Goal: Obtain resource: Download file/media

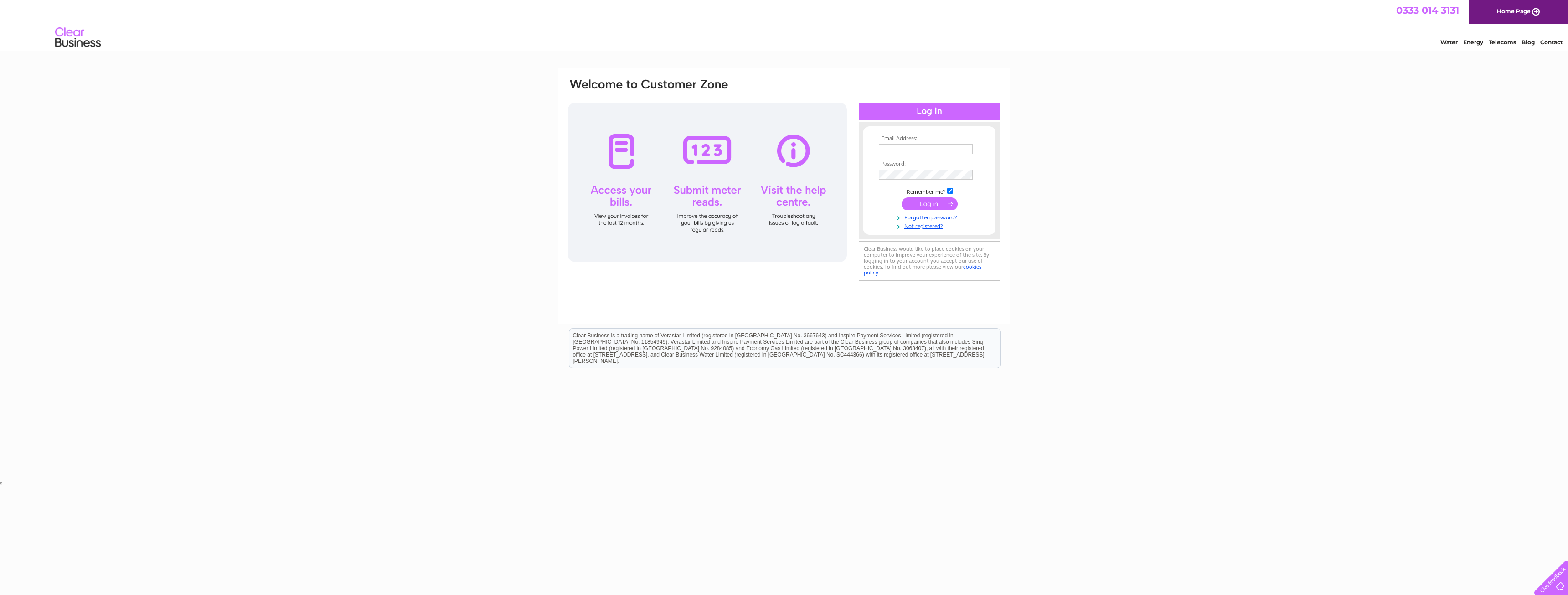
click at [914, 147] on input "text" at bounding box center [926, 149] width 94 height 10
type input "[EMAIL_ADDRESS][DOMAIN_NAME]"
click at [925, 205] on input "submit" at bounding box center [930, 203] width 56 height 13
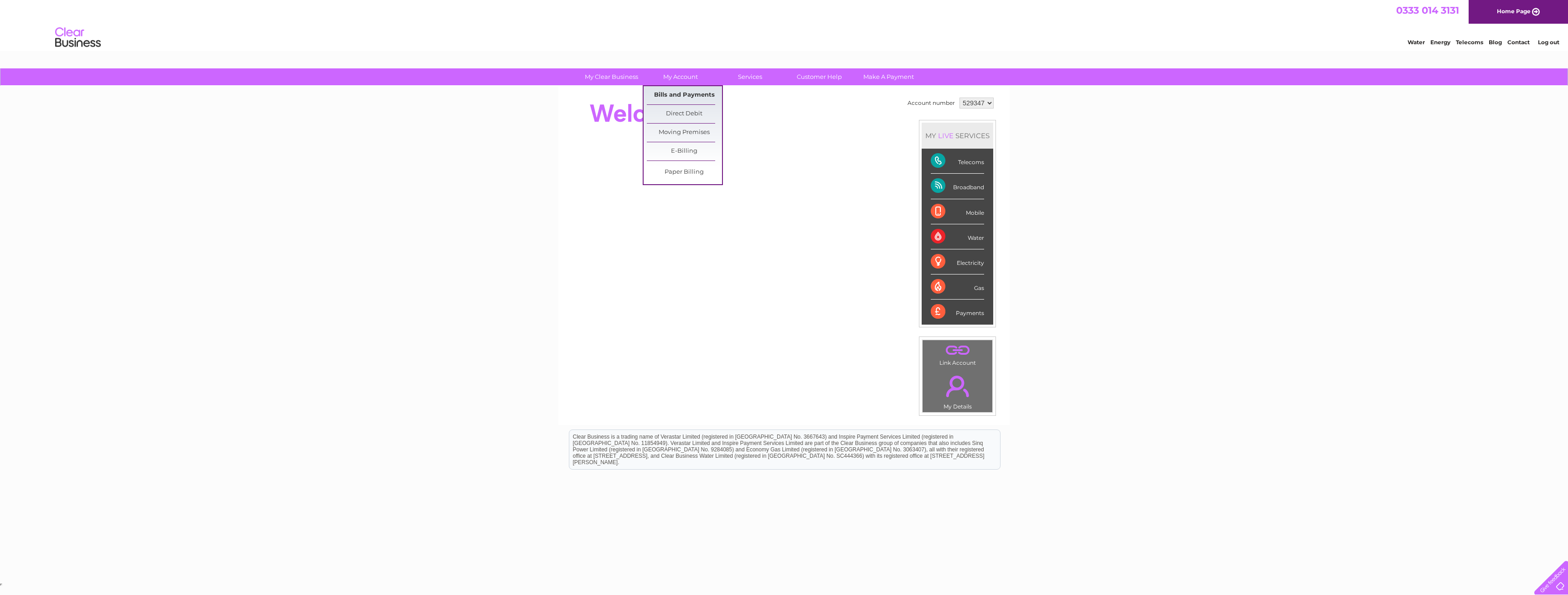
click at [680, 98] on link "Bills and Payments" at bounding box center [685, 95] width 75 height 18
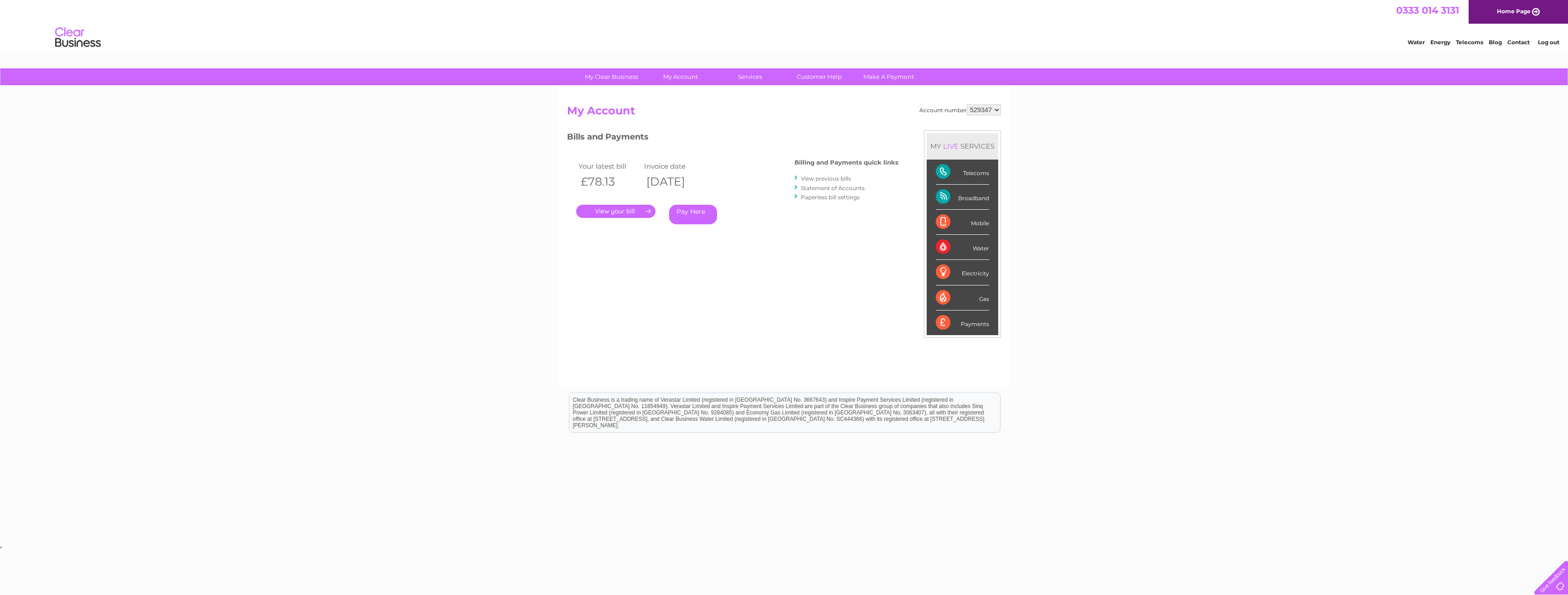
click at [833, 176] on link "View previous bills" at bounding box center [826, 178] width 50 height 7
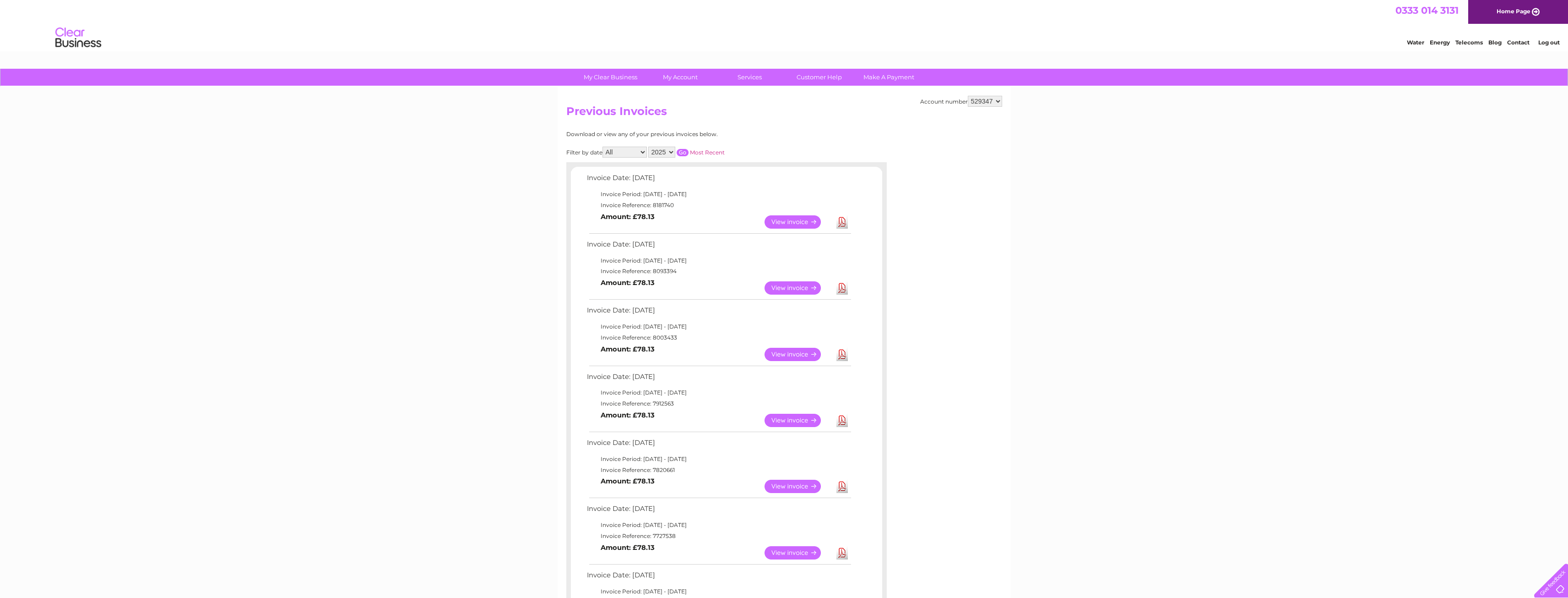
click at [842, 289] on link "Download" at bounding box center [842, 287] width 11 height 13
click at [844, 353] on link "Download" at bounding box center [842, 354] width 11 height 13
click at [842, 422] on link "Download" at bounding box center [842, 420] width 11 height 13
